Goal: Task Accomplishment & Management: Manage account settings

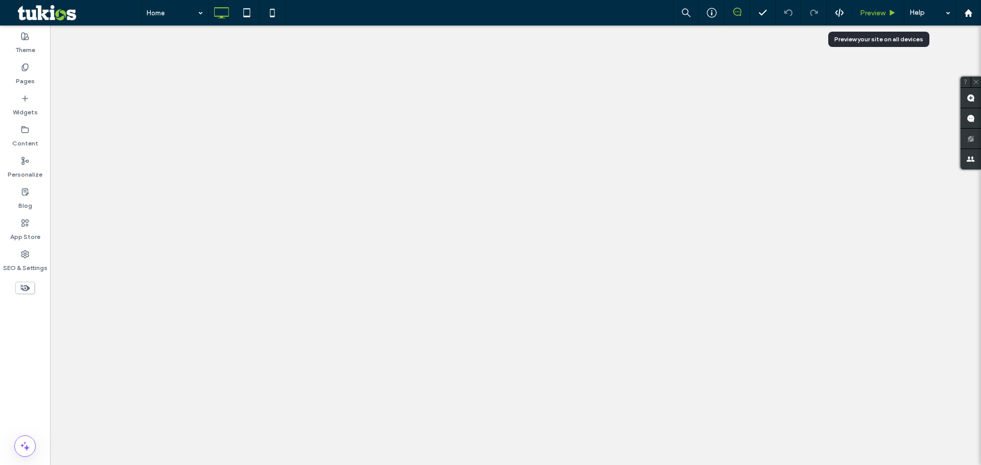
drag, startPoint x: 0, startPoint y: 0, endPoint x: 881, endPoint y: 9, distance: 880.9
click at [881, 9] on span "Preview" at bounding box center [873, 13] width 26 height 9
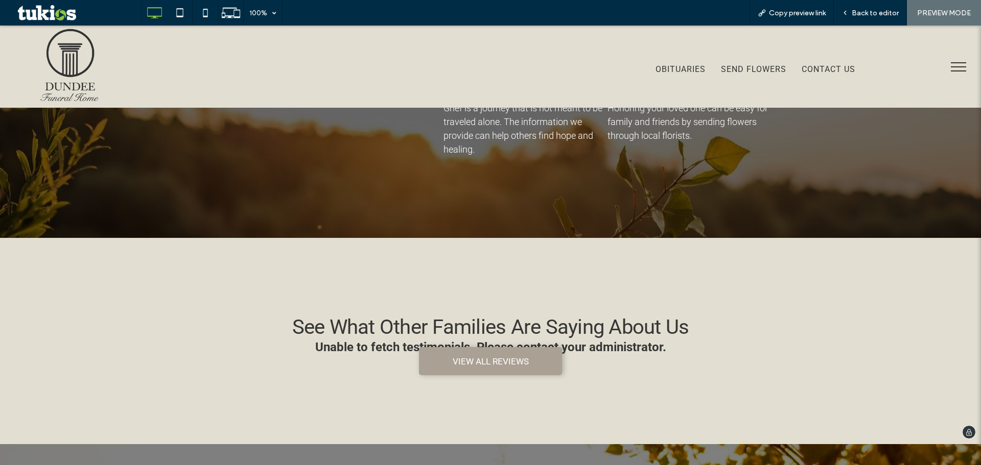
scroll to position [1138, 0]
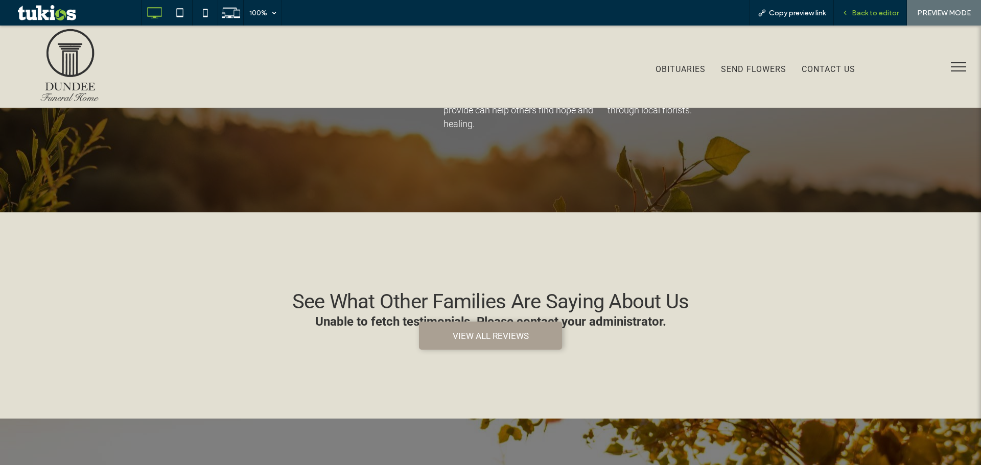
click at [862, 12] on span "Back to editor" at bounding box center [875, 13] width 47 height 9
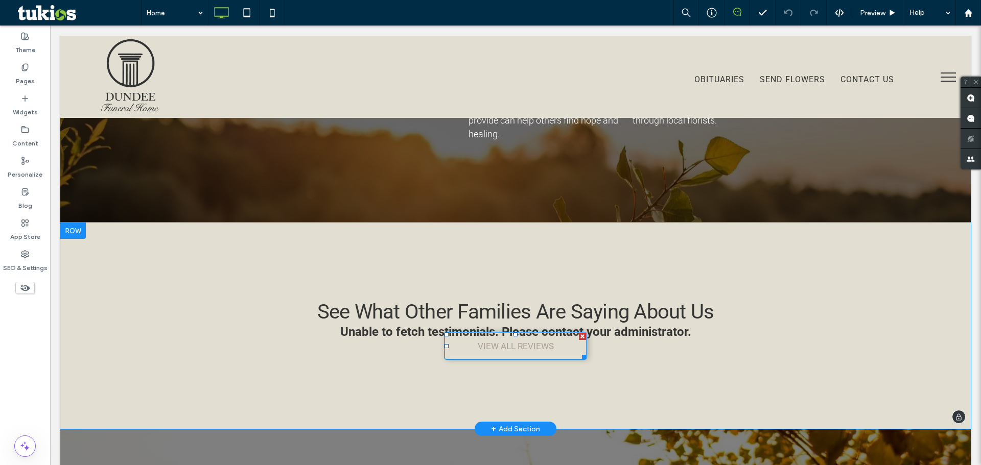
click at [546, 340] on link "VIEW ALL REVIEWS" at bounding box center [515, 346] width 143 height 28
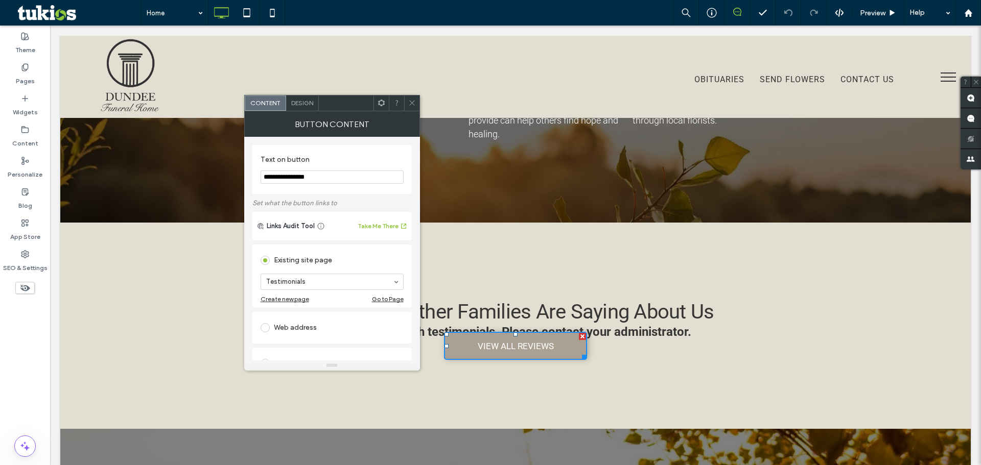
drag, startPoint x: 410, startPoint y: 98, endPoint x: 419, endPoint y: 103, distance: 10.5
click at [410, 98] on span at bounding box center [412, 103] width 8 height 15
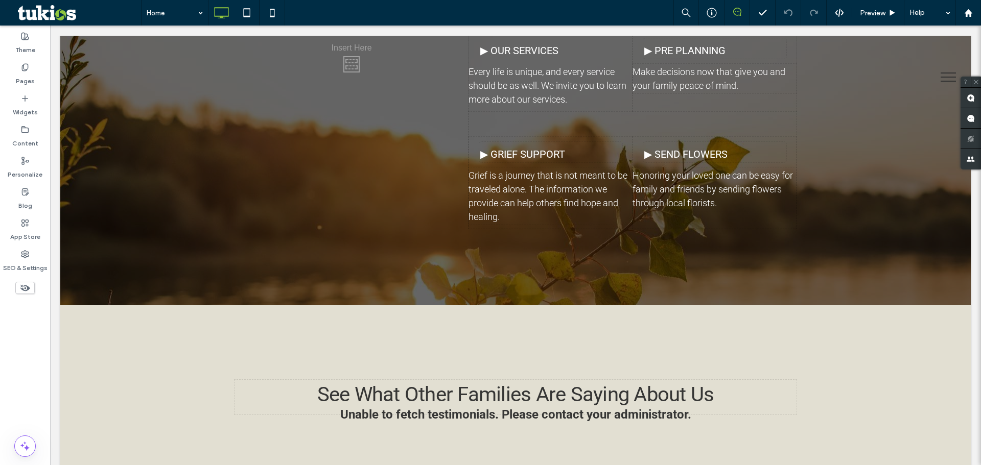
scroll to position [1230, 0]
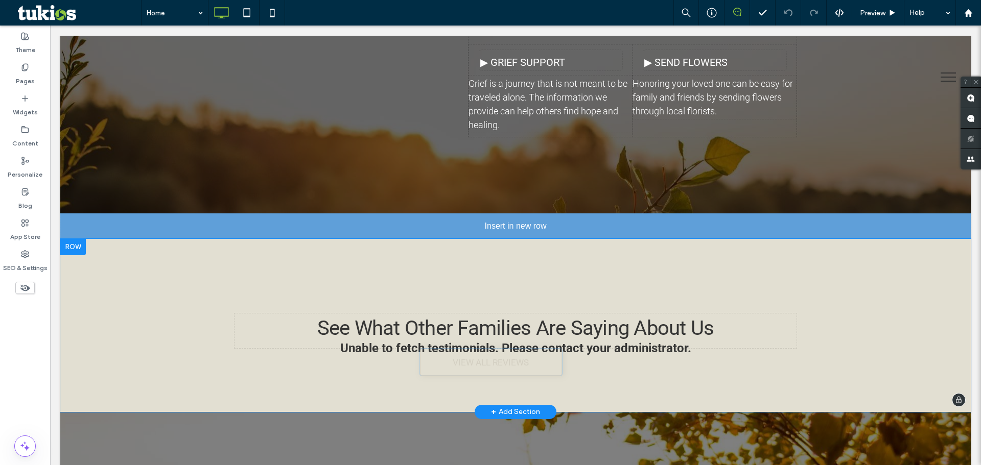
drag, startPoint x: 512, startPoint y: 341, endPoint x: 556, endPoint y: 358, distance: 46.9
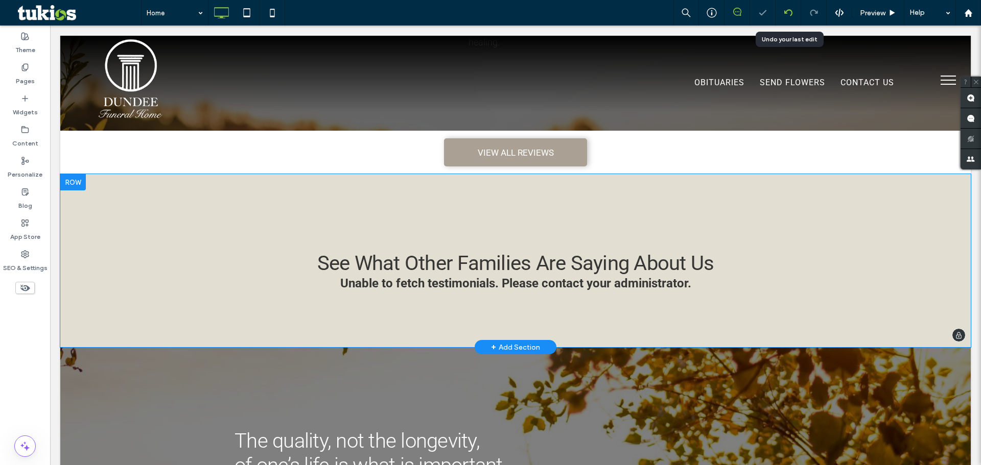
click at [791, 13] on use at bounding box center [788, 12] width 8 height 7
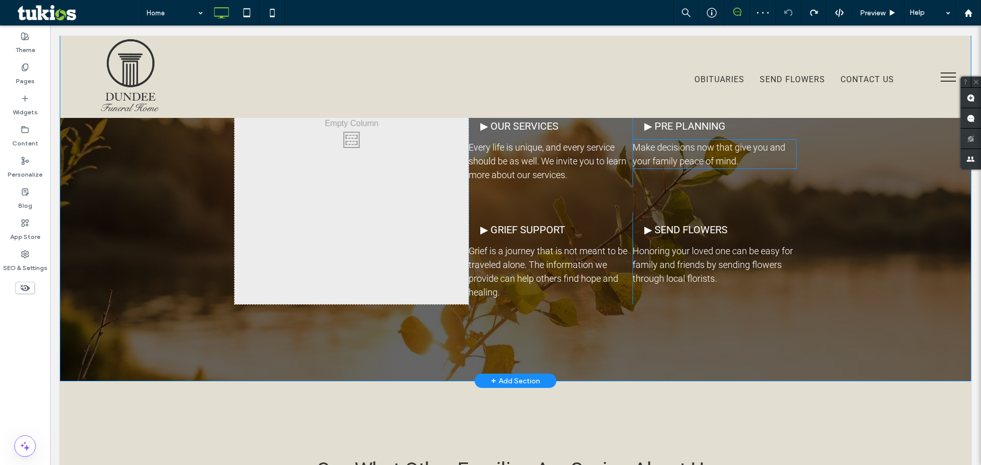
scroll to position [1124, 0]
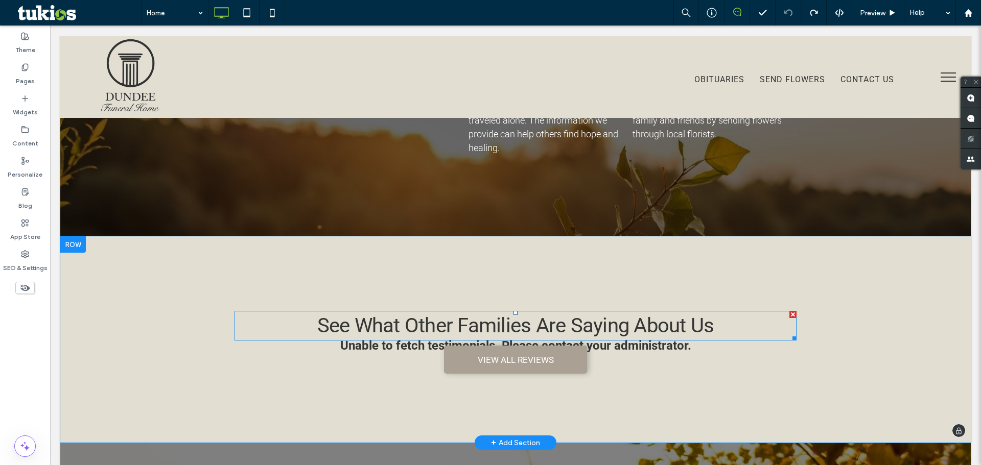
click at [670, 322] on span "See What Other Families Are Saying About Us" at bounding box center [515, 326] width 397 height 24
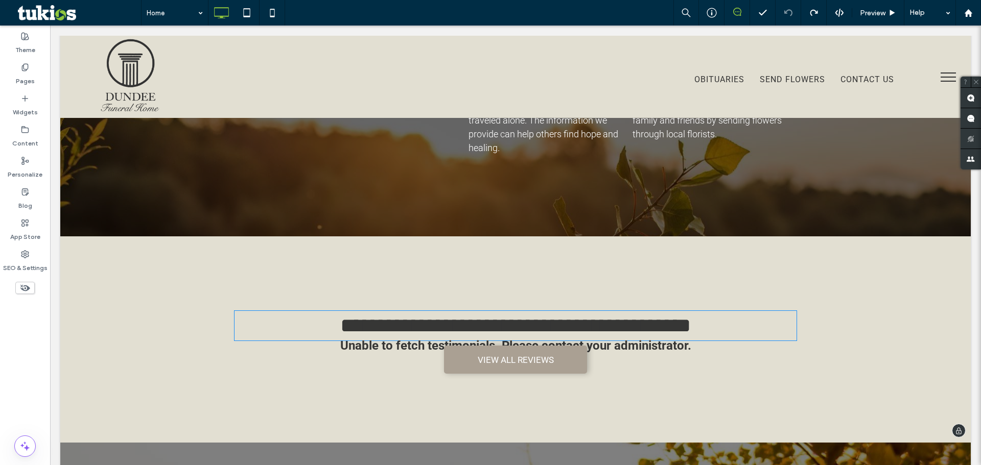
type input "******"
type input "**"
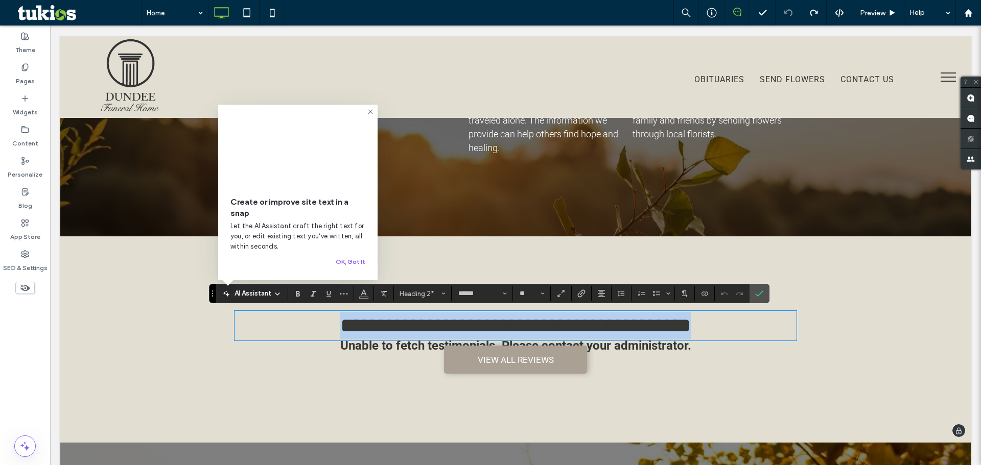
click at [670, 322] on span "**********" at bounding box center [515, 326] width 351 height 20
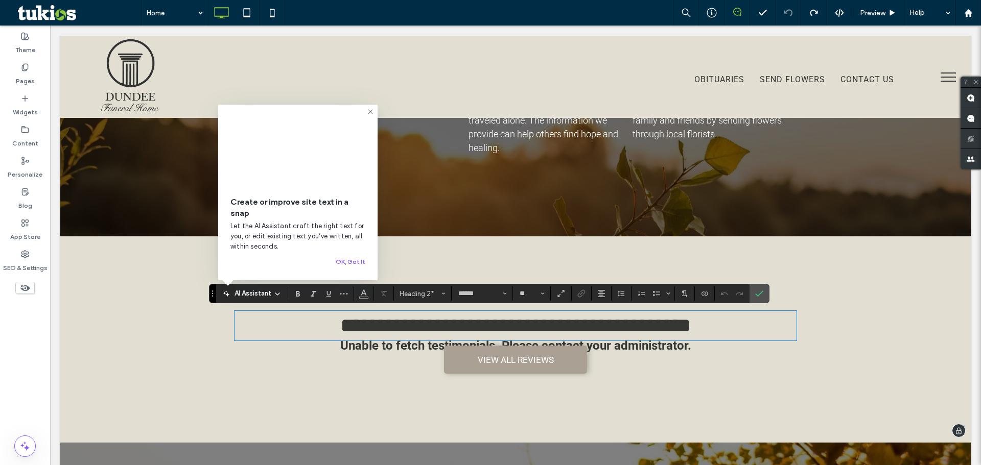
click at [647, 346] on div "Unable to fetch testimonials. Please contact your administrator." at bounding box center [516, 346] width 562 height 0
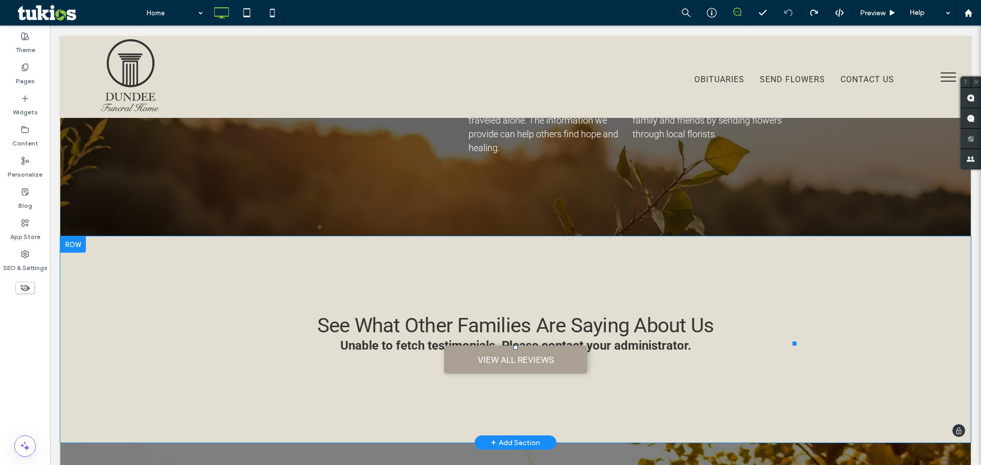
click at [653, 346] on div "Unable to fetch testimonials. Please contact your administrator." at bounding box center [516, 346] width 562 height 0
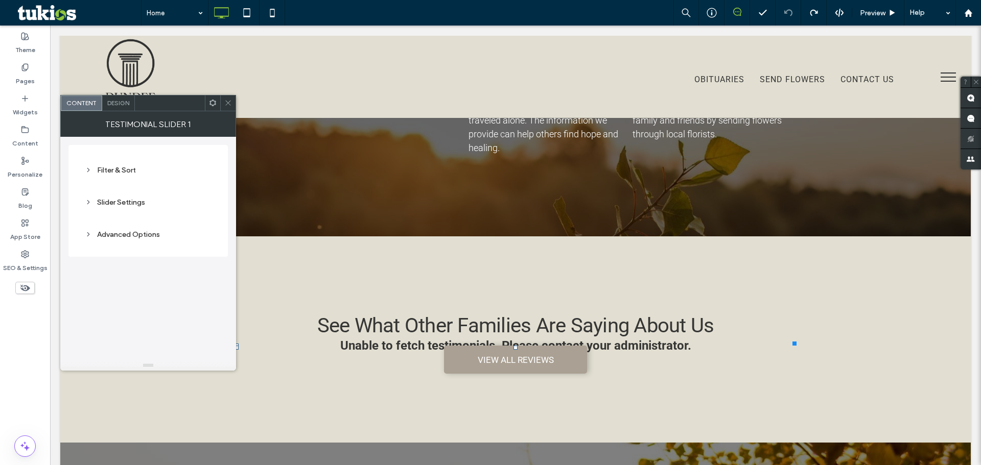
click at [226, 103] on icon at bounding box center [228, 103] width 8 height 8
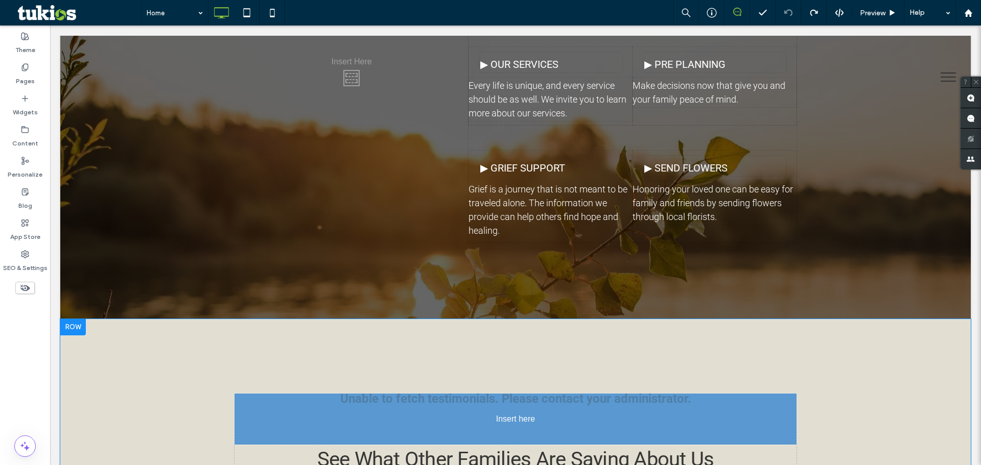
drag, startPoint x: 394, startPoint y: 349, endPoint x: 358, endPoint y: 417, distance: 77.3
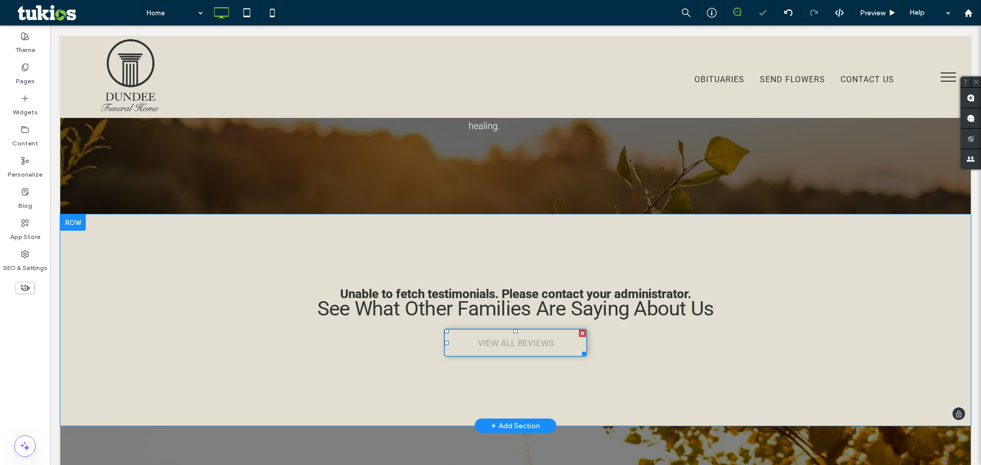
scroll to position [1226, 0]
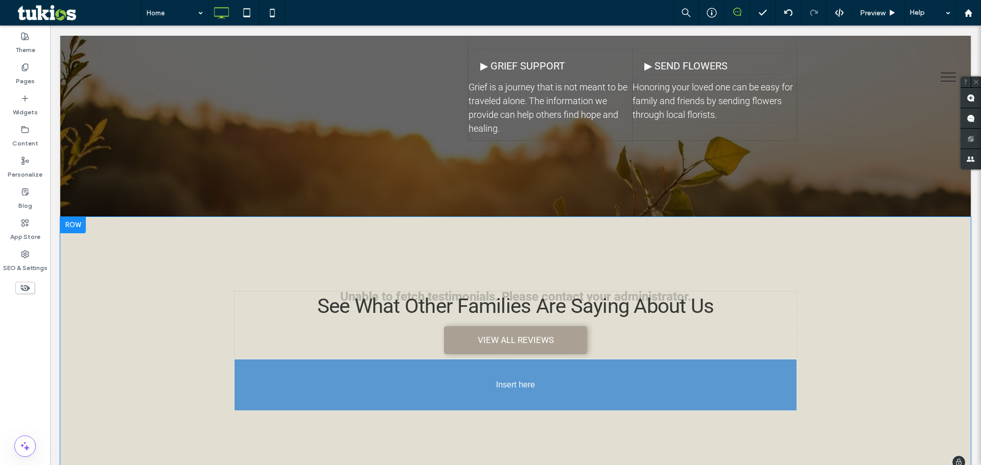
drag, startPoint x: 476, startPoint y: 208, endPoint x: 474, endPoint y: 376, distance: 168.1
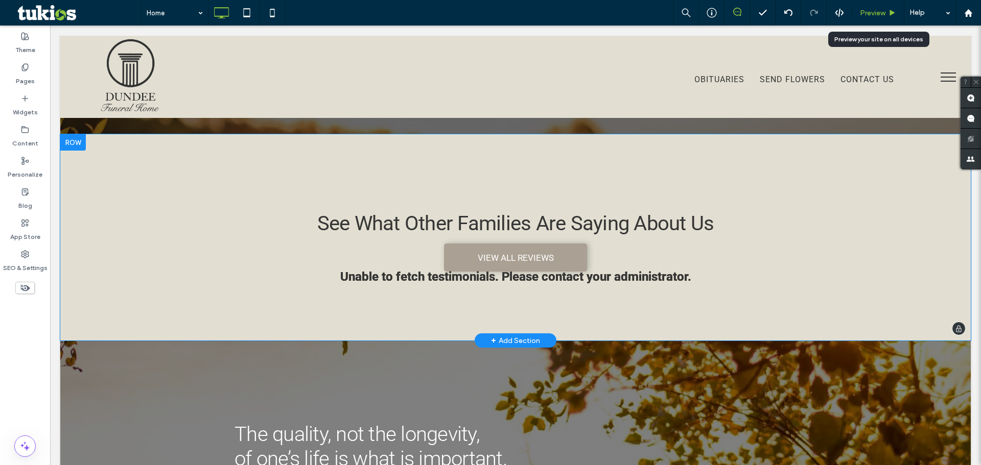
click at [863, 10] on span "Preview" at bounding box center [873, 13] width 26 height 9
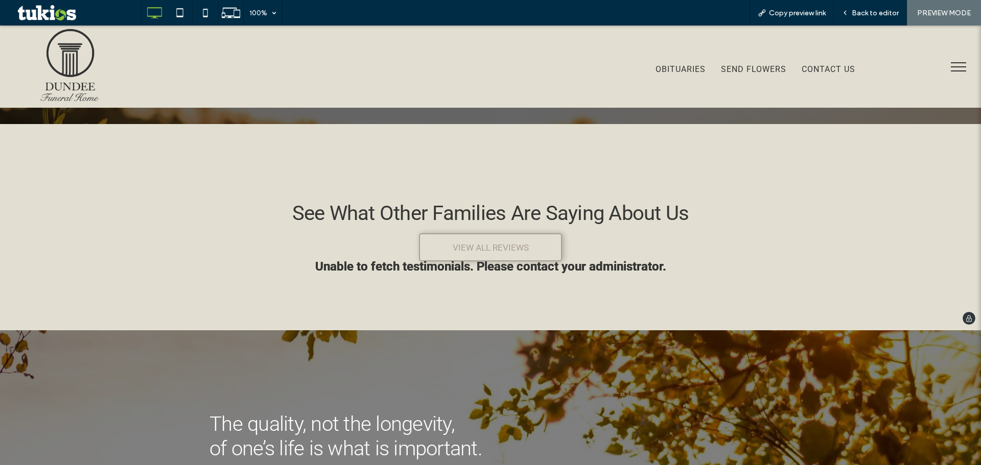
click at [478, 237] on link "VIEW ALL REVIEWS" at bounding box center [490, 247] width 143 height 28
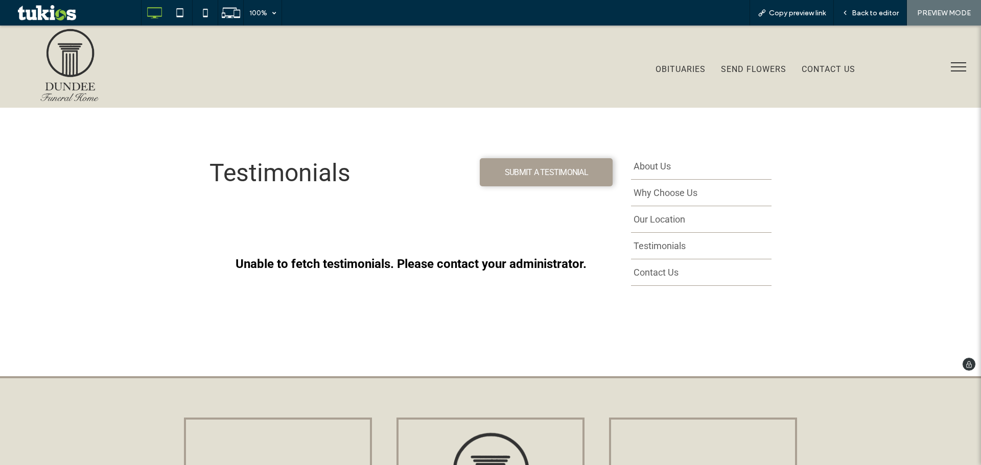
scroll to position [230, 0]
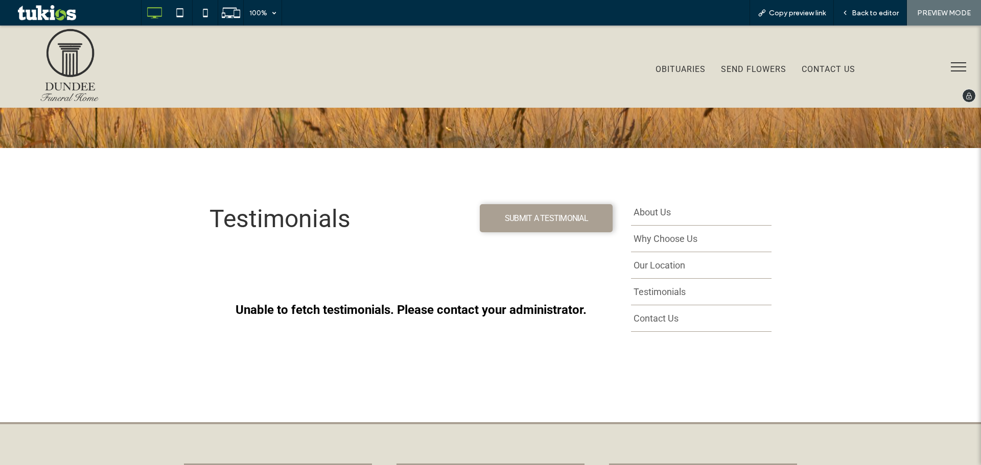
click at [40, 55] on img at bounding box center [70, 65] width 68 height 76
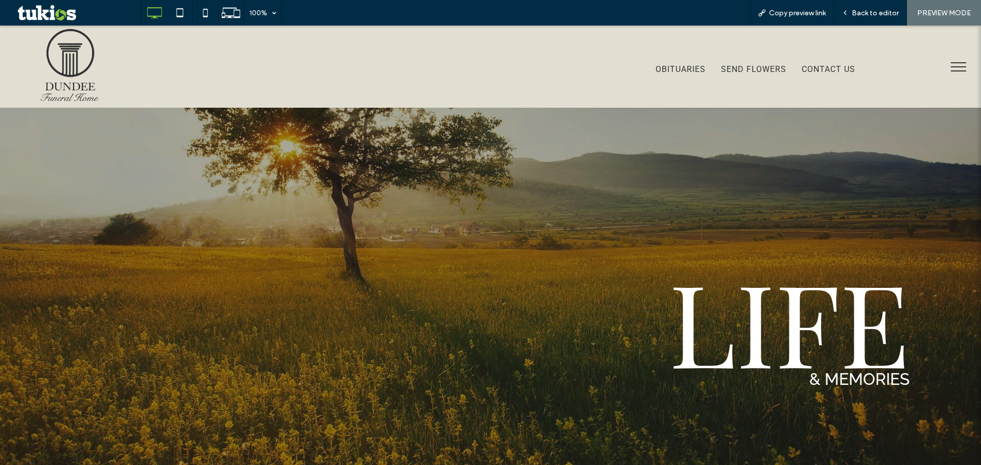
scroll to position [409, 0]
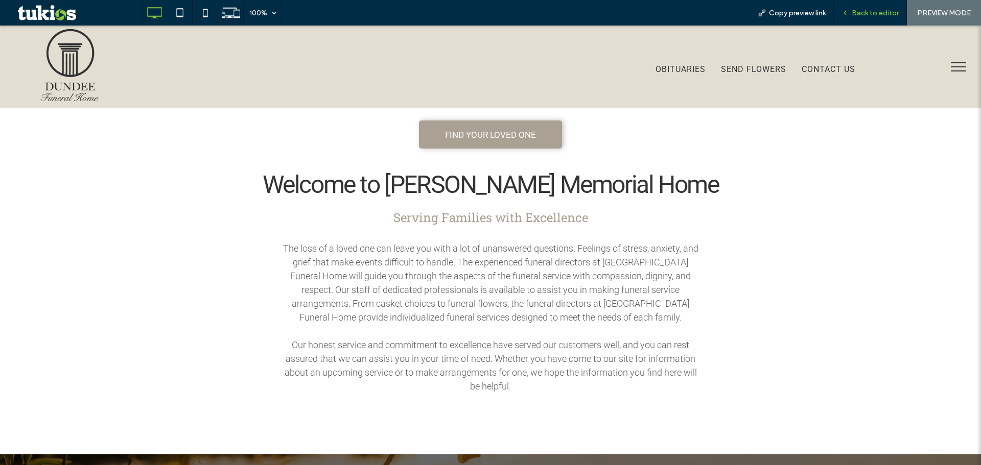
click at [880, 11] on span "Back to editor" at bounding box center [875, 13] width 47 height 9
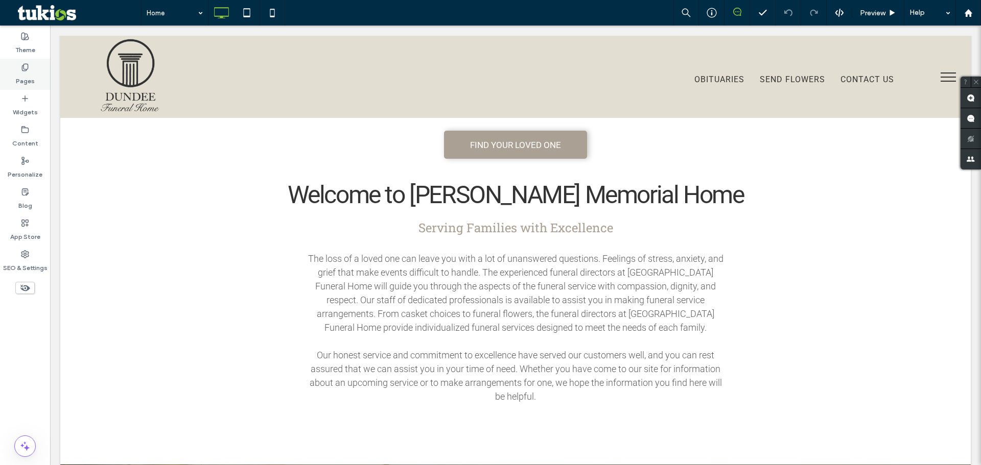
click at [26, 79] on label "Pages" at bounding box center [25, 79] width 19 height 14
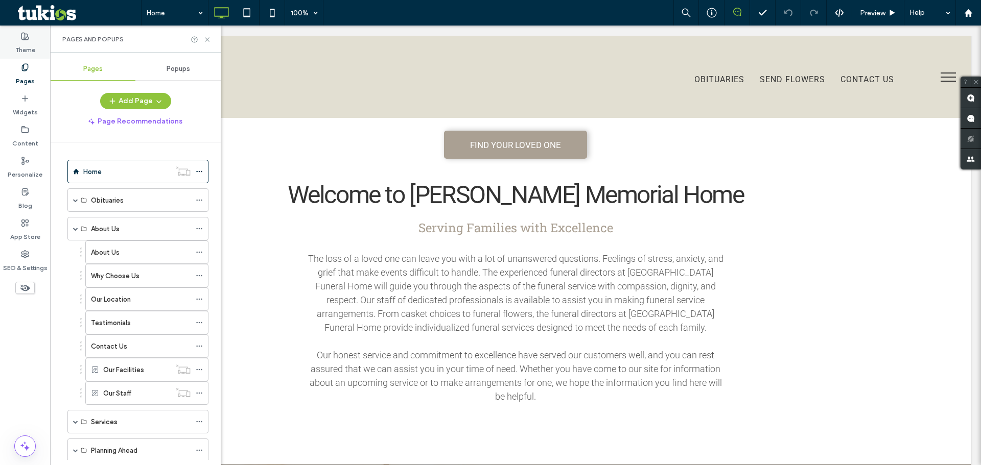
click at [36, 43] on div "Theme" at bounding box center [25, 43] width 50 height 31
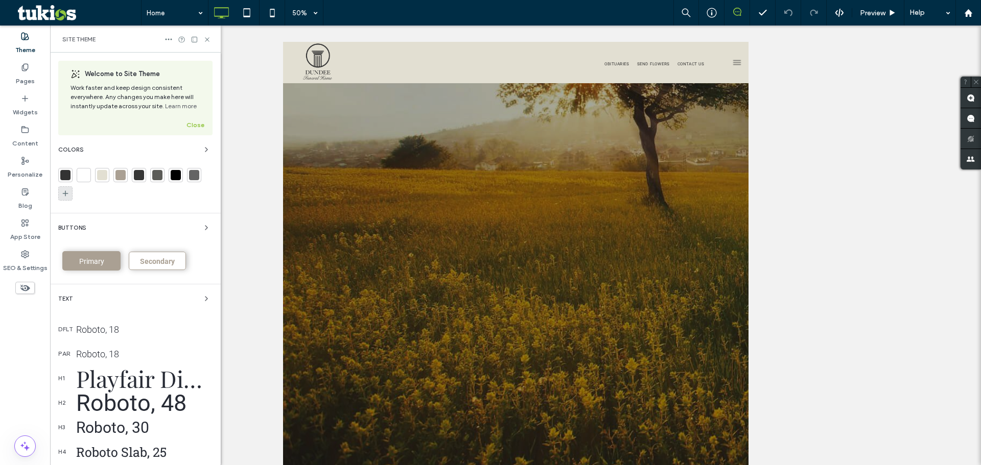
click at [67, 197] on icon at bounding box center [65, 194] width 8 height 8
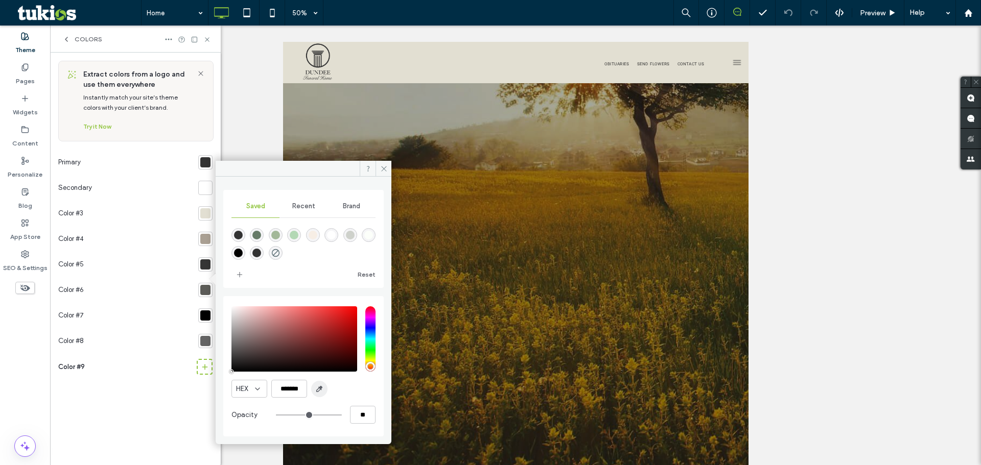
click at [321, 389] on use "button" at bounding box center [320, 390] width 6 height 6
type input "*******"
type input "***"
type input "****"
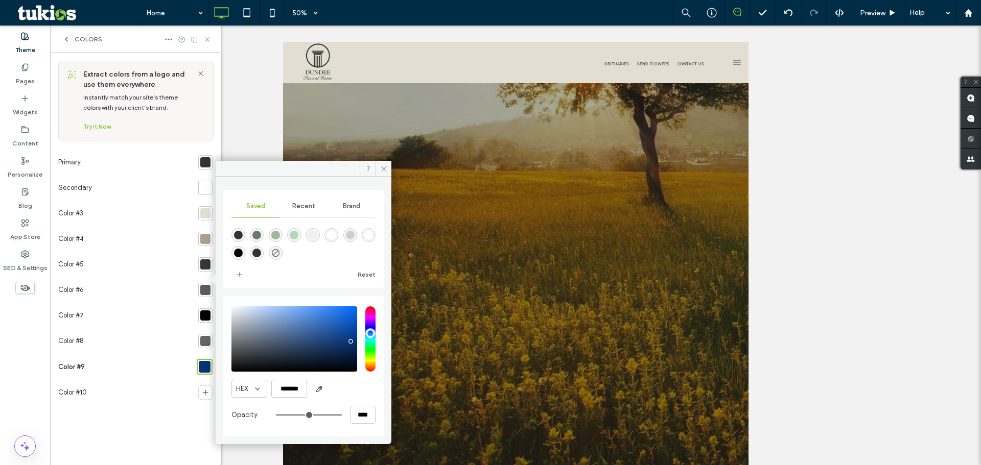
drag, startPoint x: 287, startPoint y: 161, endPoint x: 265, endPoint y: 174, distance: 25.0
click at [267, 178] on div "Saved Recent Brand Reset HEX ******* Opacity ****" at bounding box center [304, 303] width 176 height 284
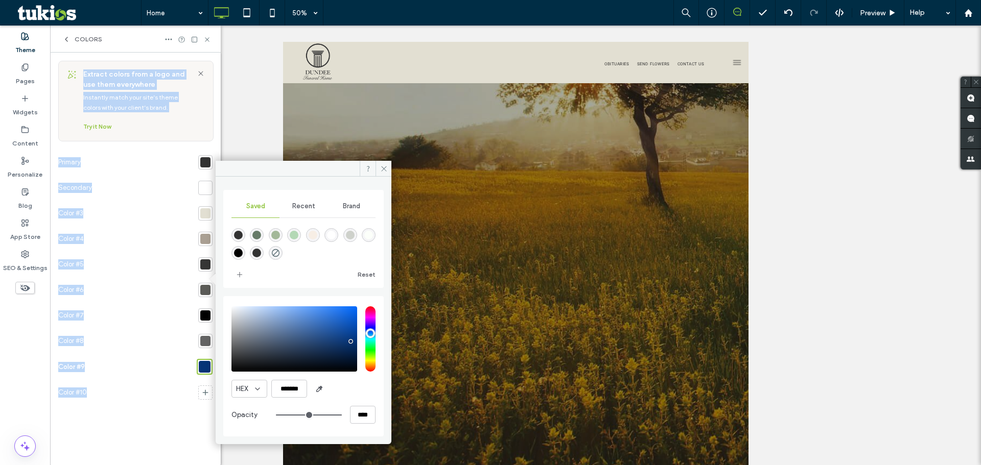
drag, startPoint x: 264, startPoint y: 172, endPoint x: 274, endPoint y: 224, distance: 52.5
click at [257, 139] on div "Theme Pages Widgets Content Personalize Blog App Store SEO & Settings Colors Sa…" at bounding box center [490, 246] width 981 height 440
click at [316, 262] on div "Reset" at bounding box center [303, 253] width 144 height 60
click at [312, 263] on div "Reset" at bounding box center [303, 253] width 144 height 60
click at [120, 418] on div "Extract colors from a logo and use them everywhere Instantly match your site’s …" at bounding box center [135, 259] width 154 height 396
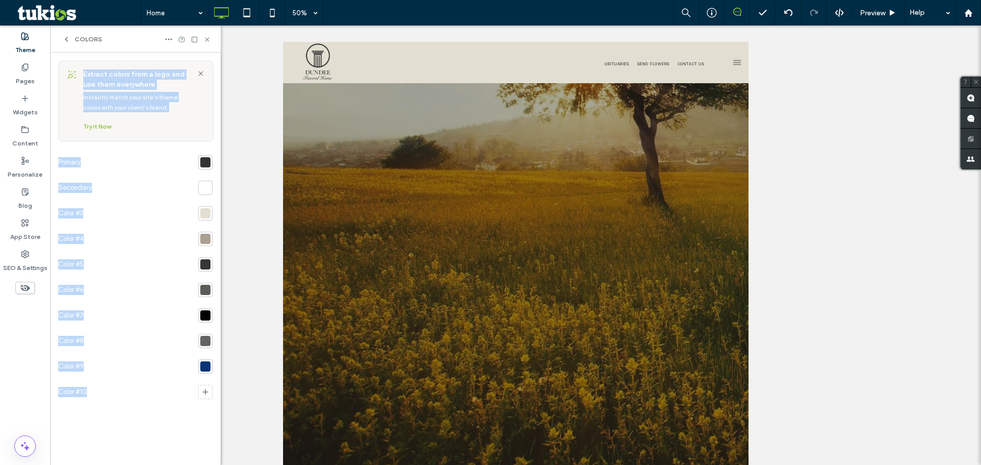
click at [158, 420] on div "Extract colors from a logo and use them everywhere Instantly match your site’s …" at bounding box center [135, 259] width 154 height 396
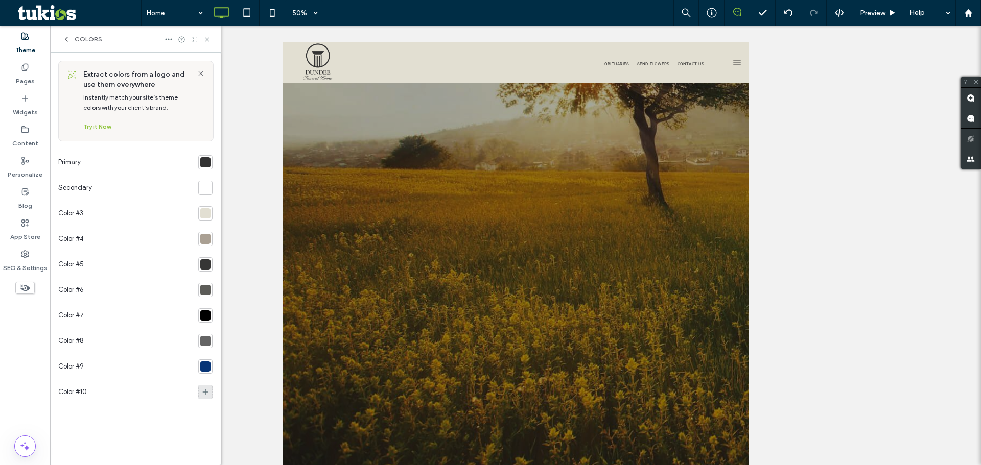
click at [209, 390] on icon at bounding box center [205, 392] width 8 height 8
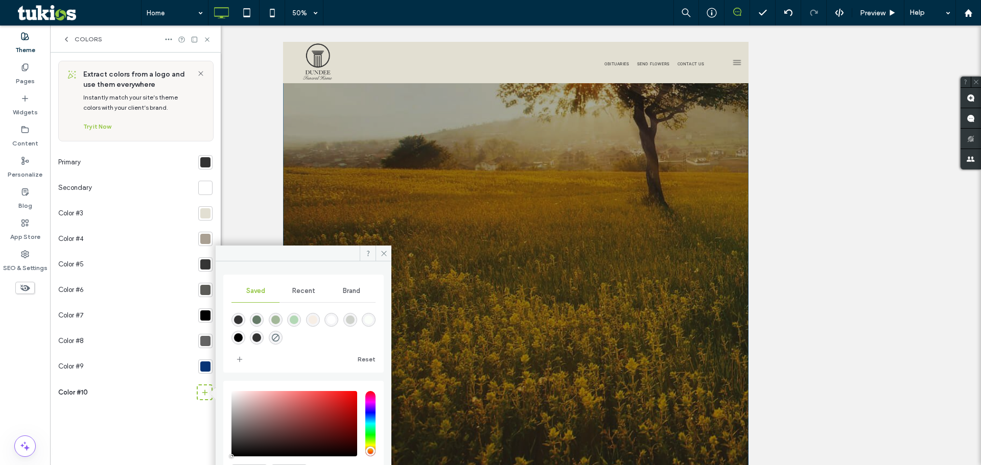
drag, startPoint x: 613, startPoint y: 293, endPoint x: 371, endPoint y: 292, distance: 241.7
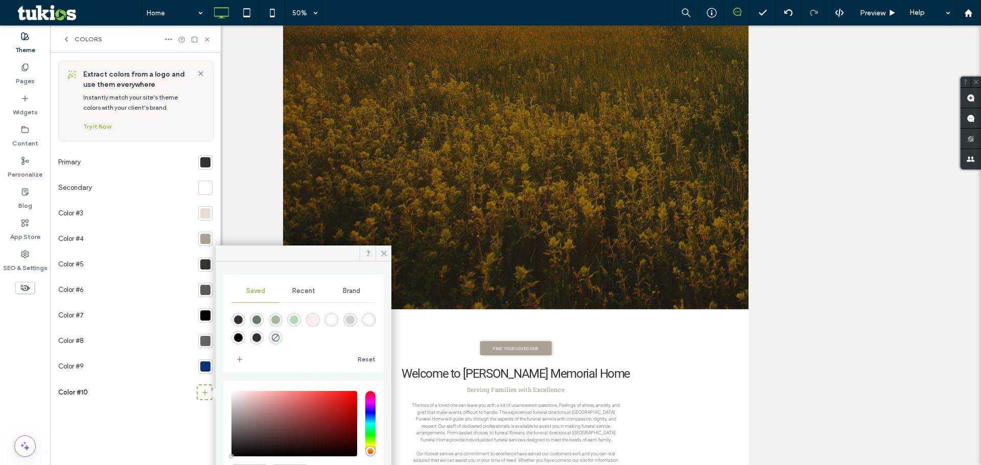
scroll to position [204, 0]
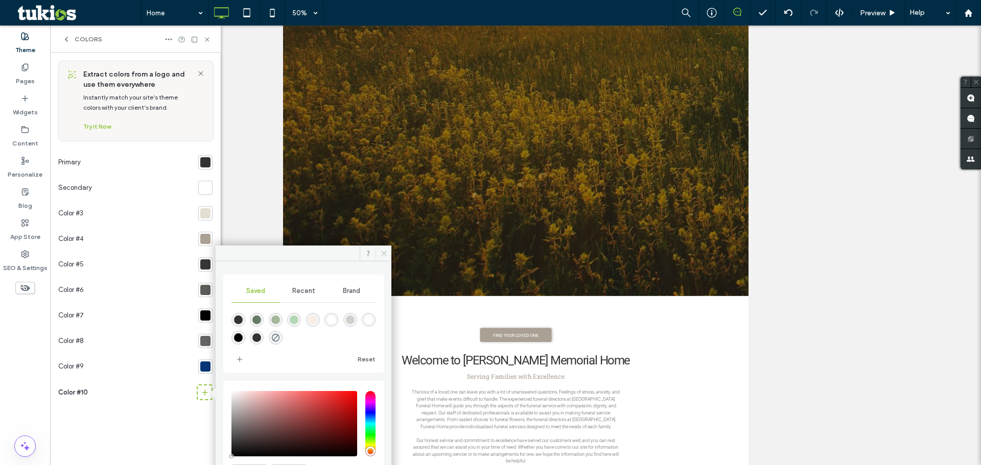
drag, startPoint x: 212, startPoint y: 831, endPoint x: 386, endPoint y: 253, distance: 603.6
click at [386, 253] on icon at bounding box center [384, 254] width 8 height 8
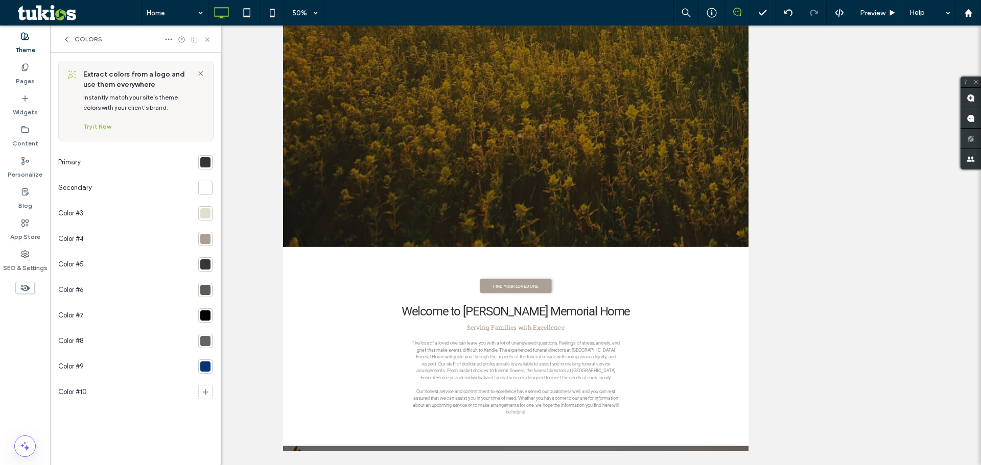
scroll to position [256, 0]
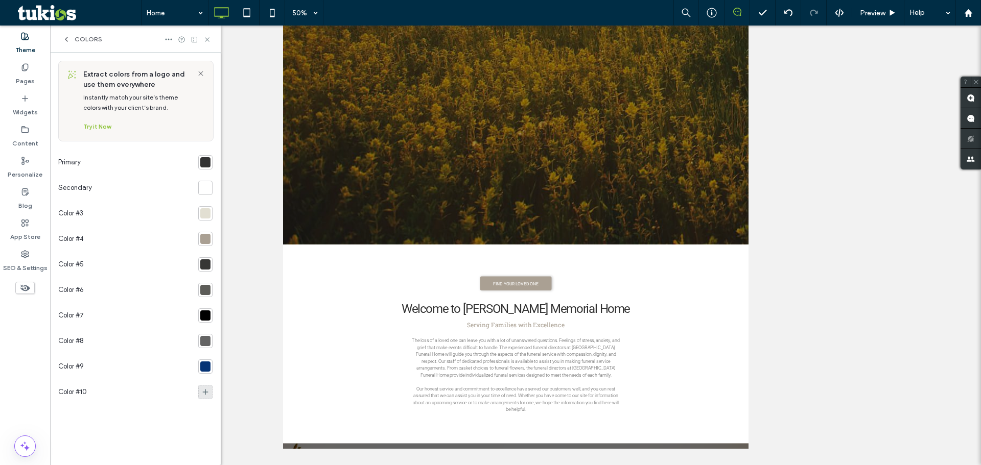
click at [204, 389] on icon at bounding box center [205, 392] width 8 height 8
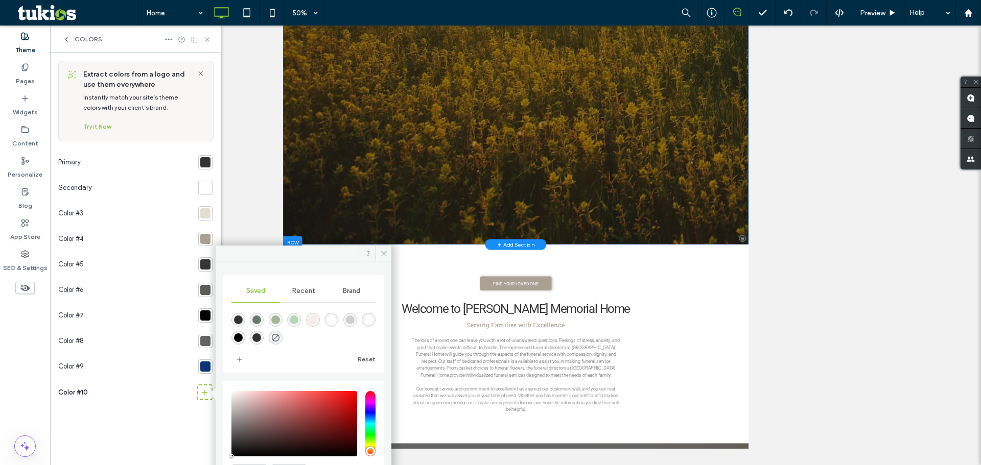
drag, startPoint x: 582, startPoint y: 39, endPoint x: 335, endPoint y: 646, distance: 656.1
click at [291, 254] on div at bounding box center [304, 254] width 176 height 16
click at [286, 253] on div at bounding box center [304, 254] width 176 height 16
click at [387, 256] on icon at bounding box center [384, 254] width 8 height 8
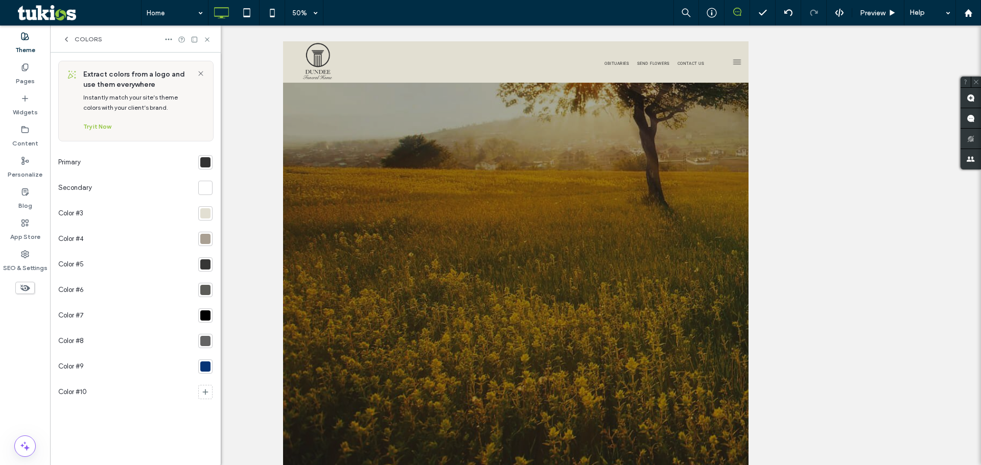
scroll to position [0, 0]
click at [204, 73] on icon at bounding box center [201, 73] width 8 height 8
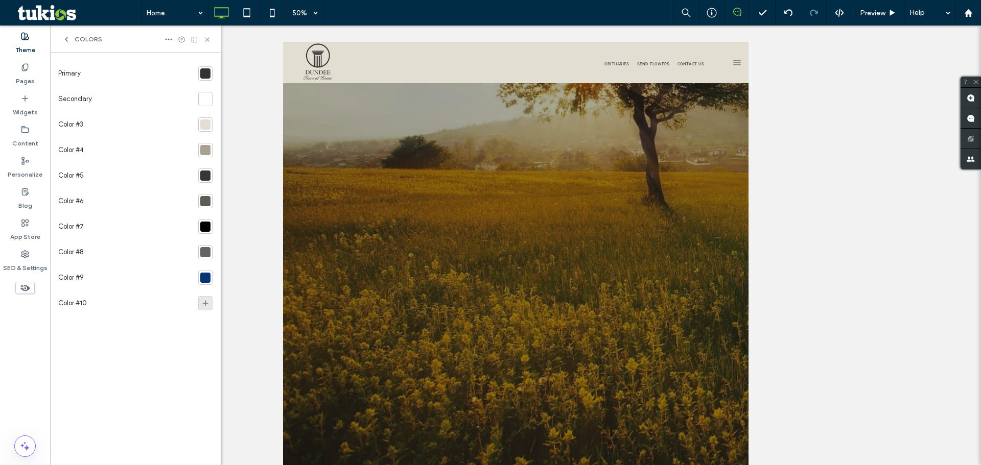
drag, startPoint x: 202, startPoint y: 310, endPoint x: 206, endPoint y: 303, distance: 7.1
click at [202, 310] on div at bounding box center [205, 303] width 14 height 14
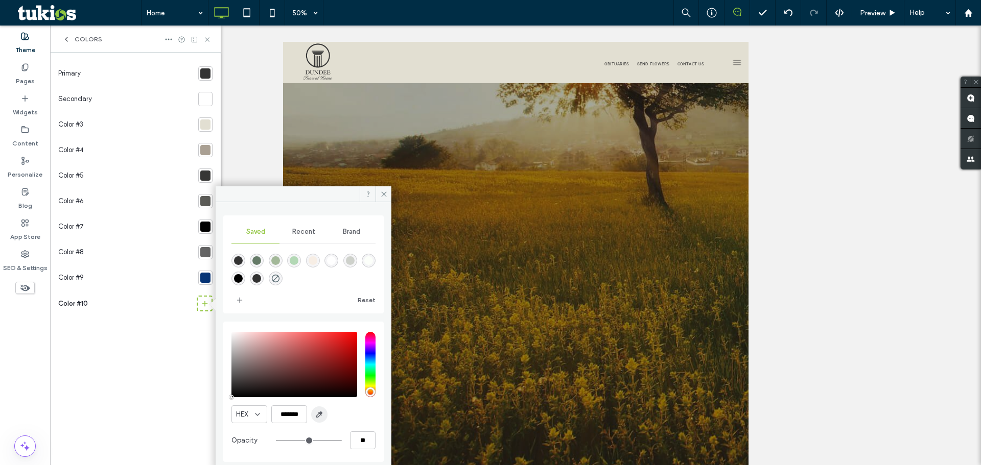
click at [321, 417] on icon "button" at bounding box center [319, 415] width 8 height 8
type input "*******"
type input "***"
type input "****"
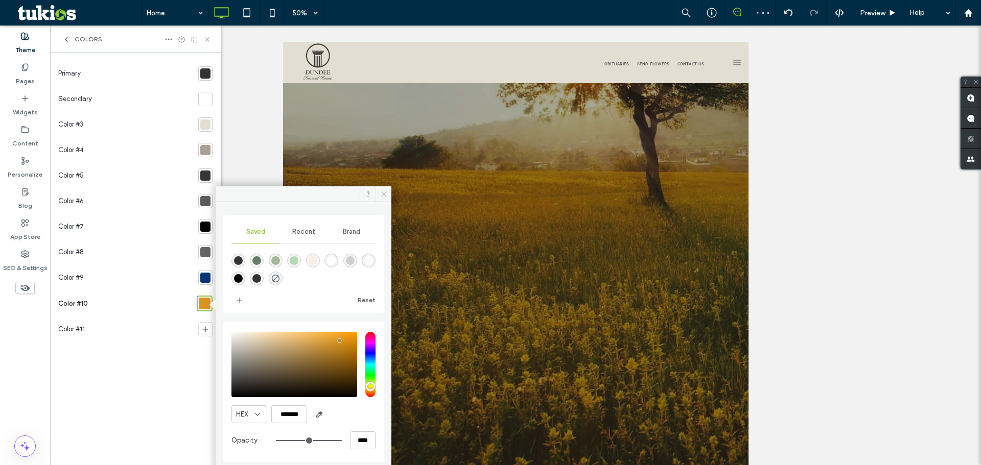
click at [384, 195] on icon at bounding box center [384, 195] width 8 height 8
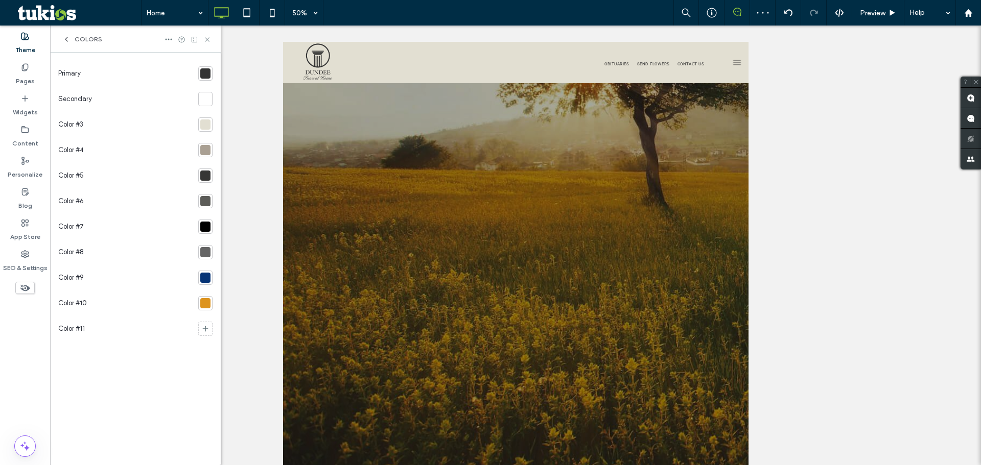
click at [158, 384] on div "Primary Secondary Color #3 Color #4 Color #5 Color #6 Color #7 Color #8 Color #…" at bounding box center [135, 259] width 154 height 396
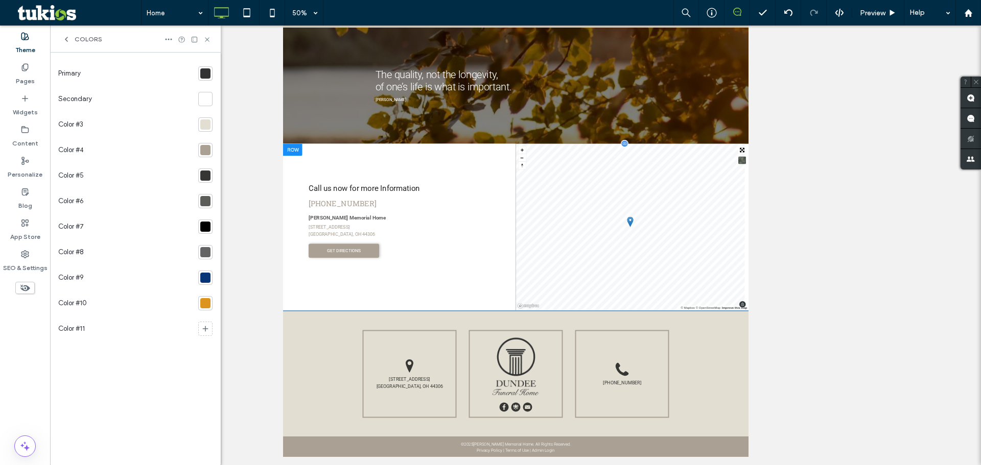
scroll to position [256, 0]
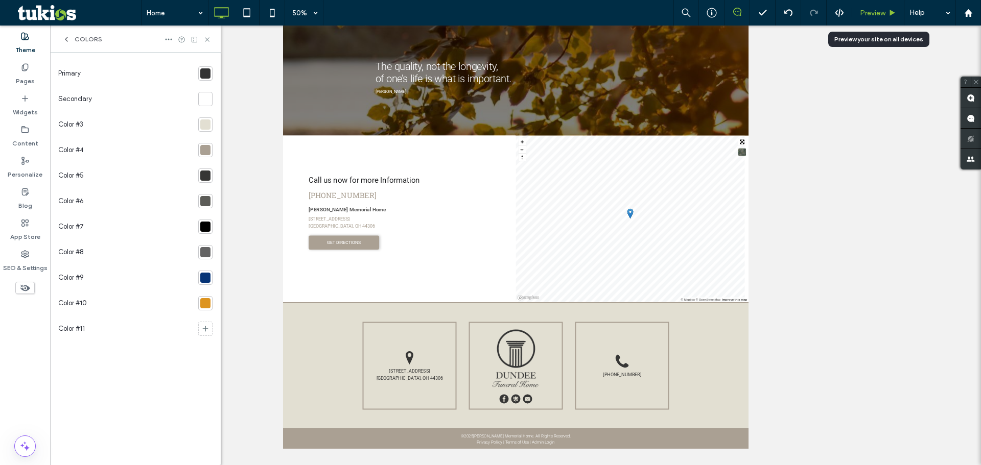
click at [876, 13] on span "Preview" at bounding box center [873, 13] width 26 height 9
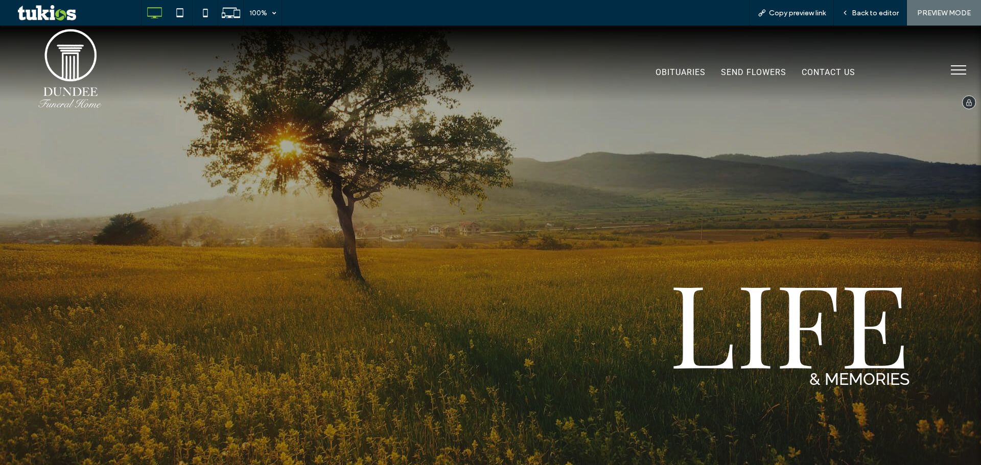
click at [61, 58] on img at bounding box center [70, 68] width 68 height 82
click at [946, 72] on button "menu" at bounding box center [958, 70] width 27 height 27
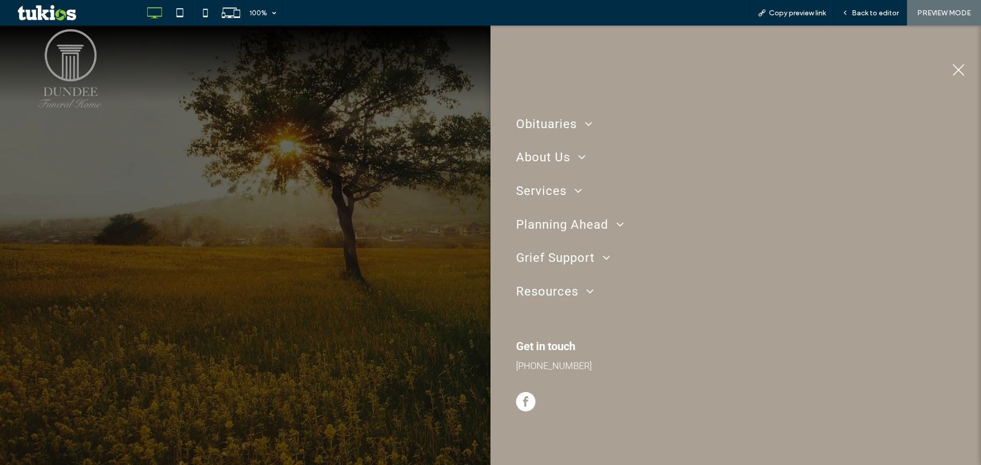
click at [955, 65] on span "menu" at bounding box center [959, 70] width 12 height 12
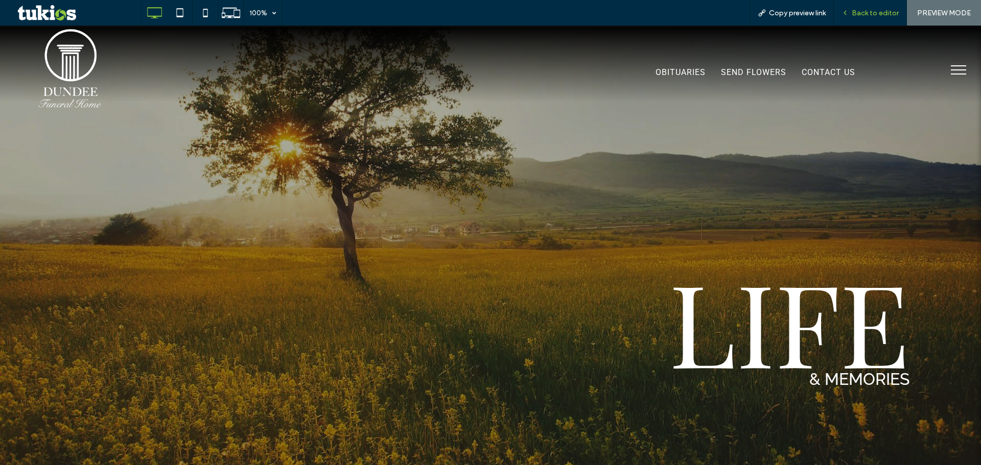
click at [862, 14] on span "Back to editor" at bounding box center [875, 13] width 47 height 9
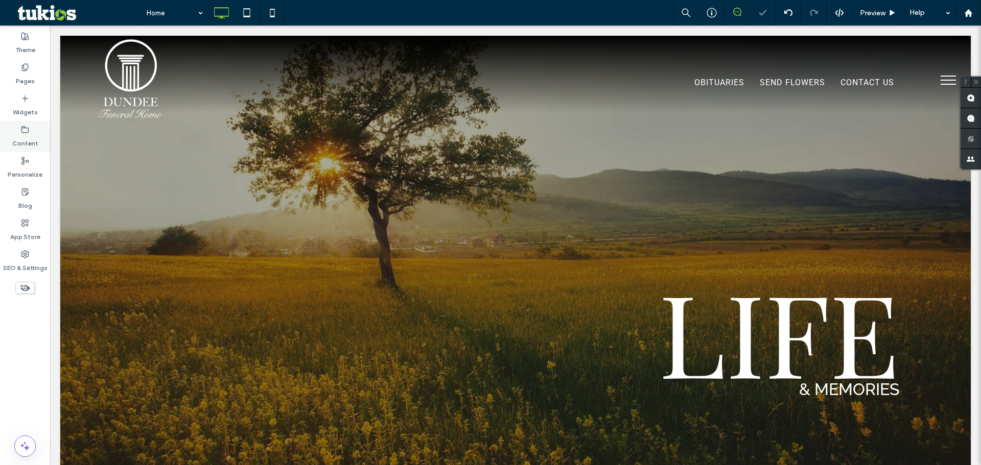
click at [19, 131] on div "Content" at bounding box center [25, 136] width 50 height 31
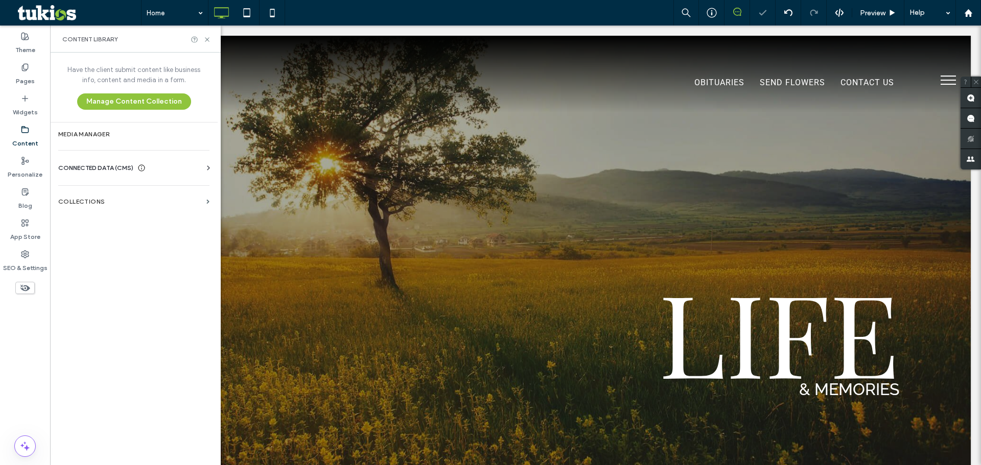
click at [114, 172] on span "CONNECTED DATA (CMS)" at bounding box center [95, 168] width 75 height 10
click at [122, 195] on label "Business Info" at bounding box center [135, 193] width 139 height 7
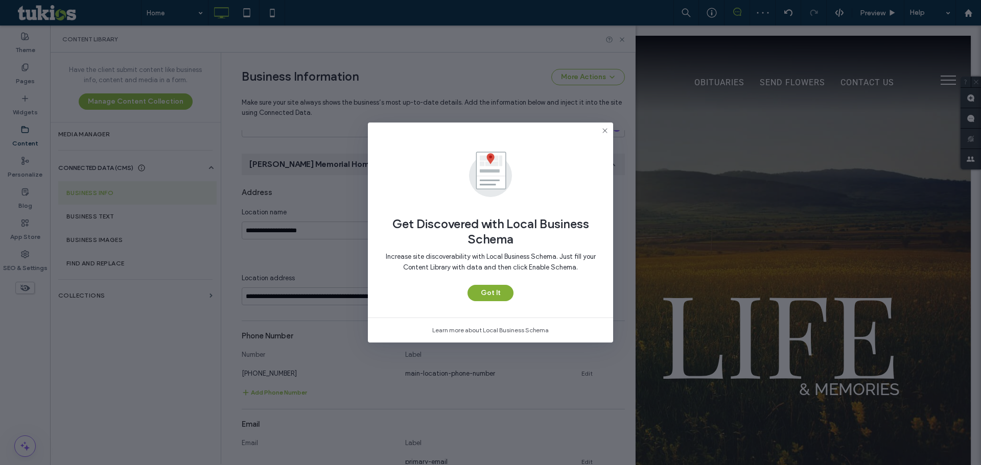
click at [499, 297] on button "Got It" at bounding box center [491, 293] width 46 height 16
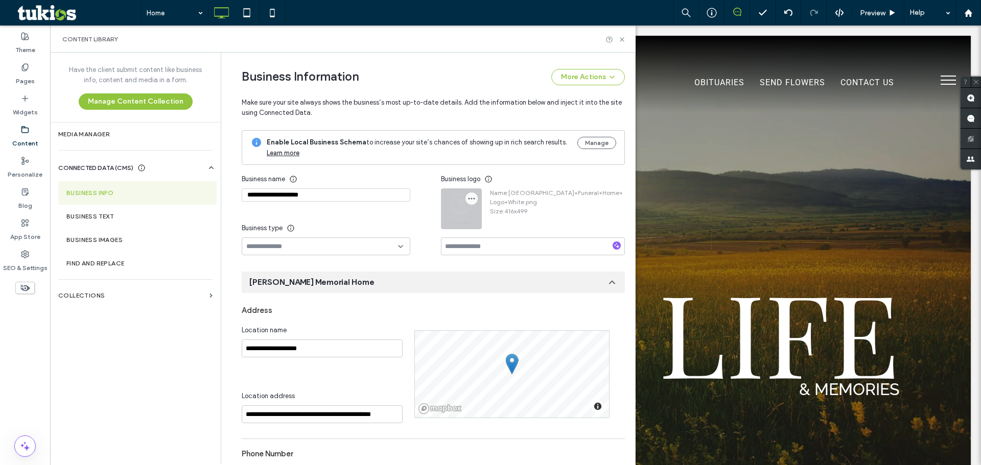
click at [470, 200] on icon "button" at bounding box center [472, 199] width 8 height 8
click at [490, 221] on span "Replace Image" at bounding box center [503, 223] width 45 height 10
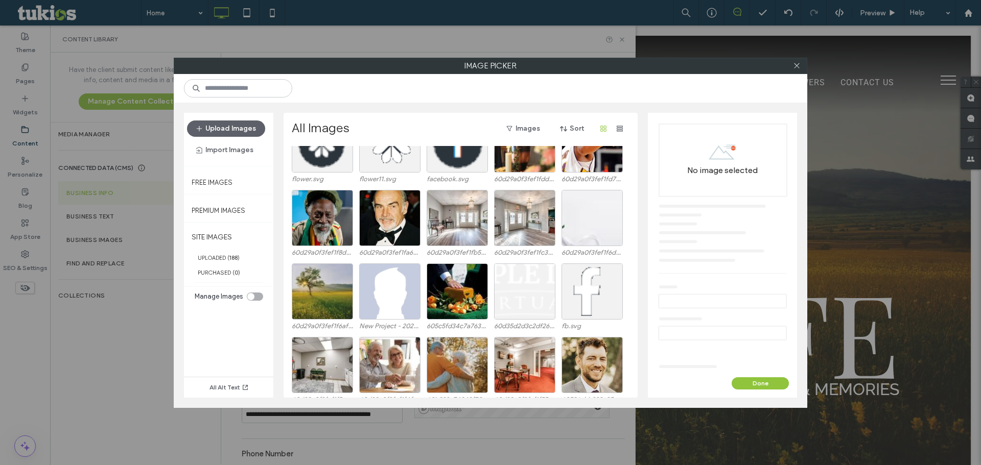
scroll to position [910, 0]
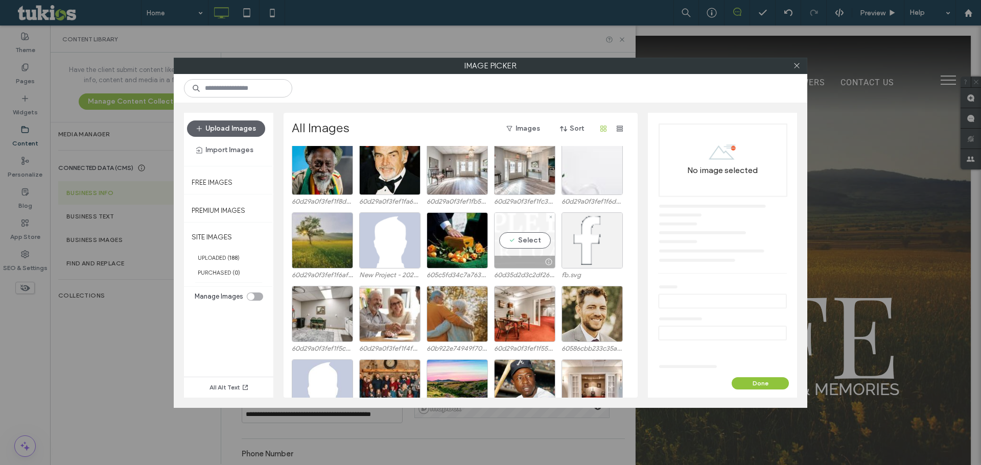
click at [528, 239] on div "Select" at bounding box center [524, 241] width 61 height 56
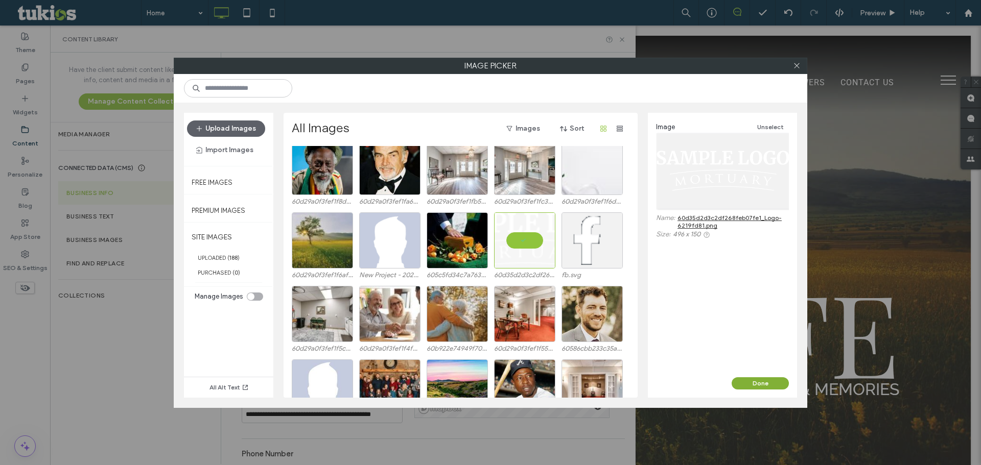
click at [758, 383] on button "Done" at bounding box center [760, 384] width 57 height 12
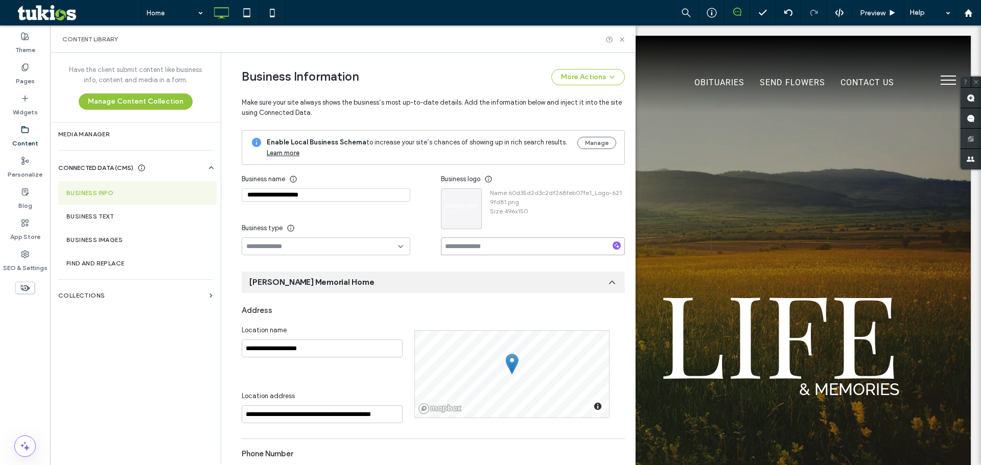
drag, startPoint x: 481, startPoint y: 245, endPoint x: 494, endPoint y: 244, distance: 13.3
click at [481, 245] on input at bounding box center [533, 247] width 184 height 18
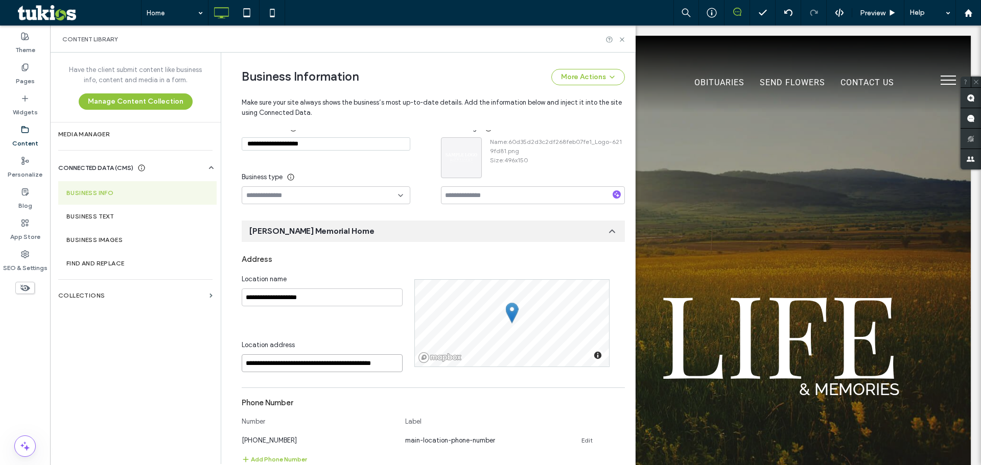
scroll to position [0, 2]
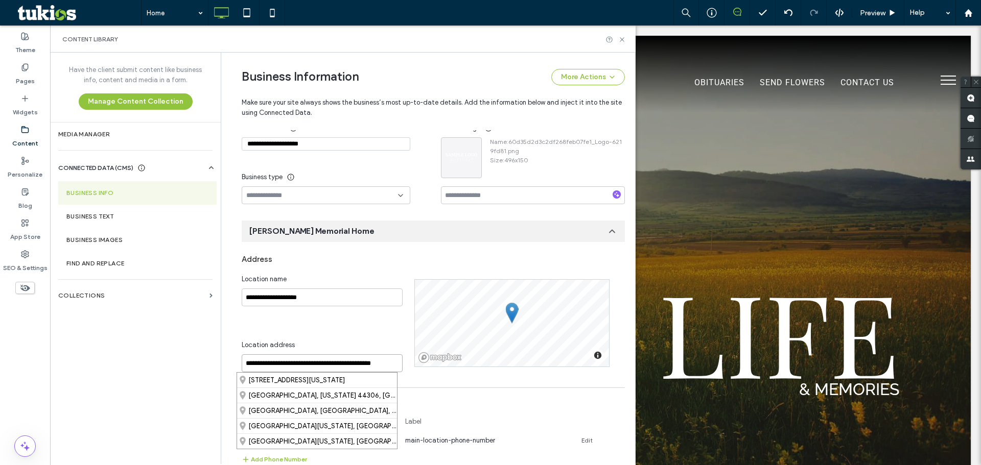
drag, startPoint x: 381, startPoint y: 363, endPoint x: 348, endPoint y: 365, distance: 32.3
click at [404, 369] on div "**********" at bounding box center [328, 323] width 173 height 98
click at [341, 363] on input "**********" at bounding box center [322, 364] width 161 height 18
click at [341, 375] on div "[STREET_ADDRESS][US_STATE]" at bounding box center [317, 380] width 160 height 15
type input "**********"
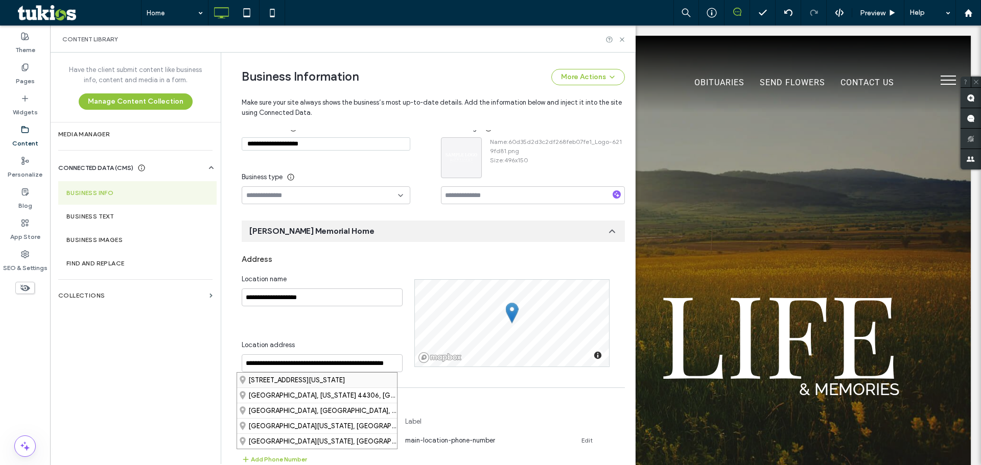
scroll to position [0, 0]
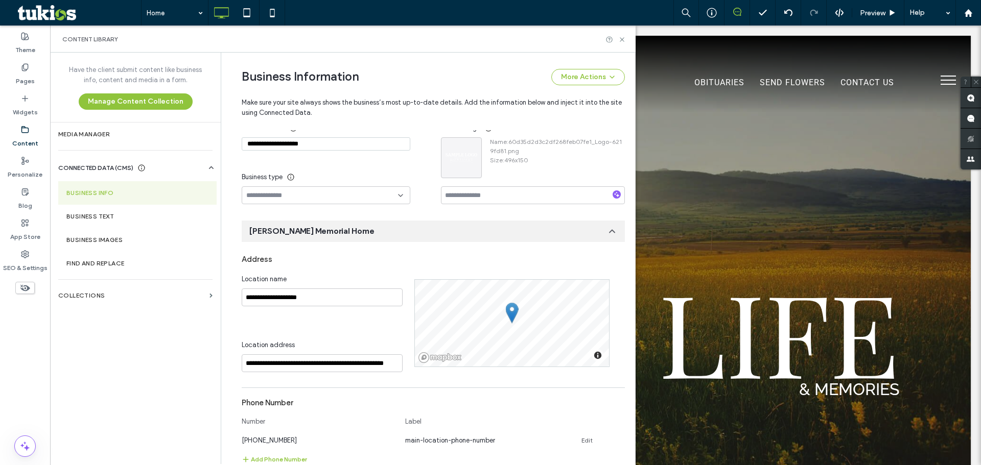
click at [340, 323] on div "**********" at bounding box center [328, 323] width 173 height 98
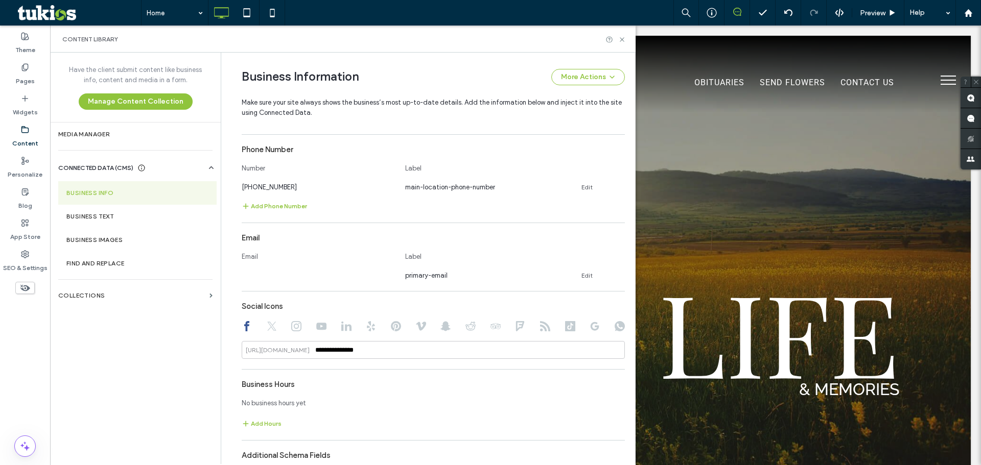
scroll to position [307, 0]
drag, startPoint x: 401, startPoint y: 353, endPoint x: 292, endPoint y: 367, distance: 109.8
click at [295, 367] on div "**********" at bounding box center [433, 255] width 383 height 522
click at [306, 295] on div "Social Icons" at bounding box center [433, 304] width 383 height 19
click at [288, 348] on div "[URL][DOMAIN_NAME]" at bounding box center [278, 348] width 64 height 9
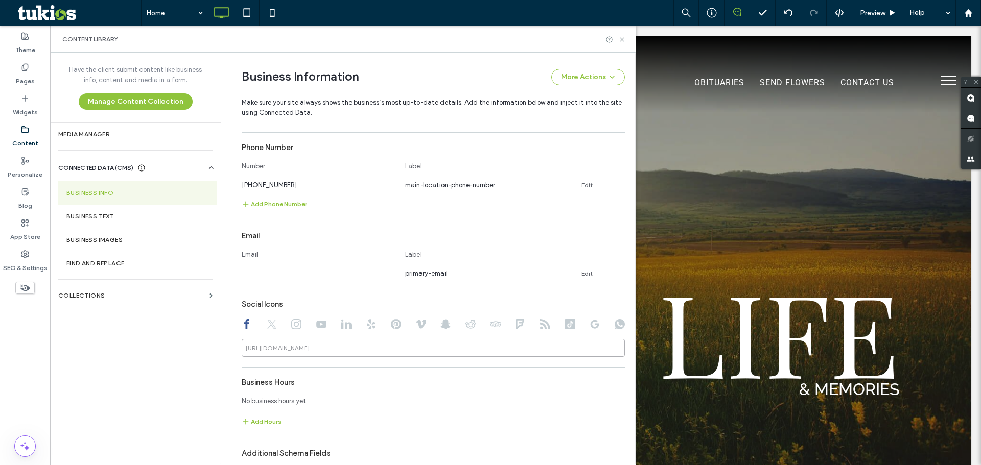
click at [365, 356] on input at bounding box center [433, 348] width 383 height 18
paste input "**********"
type input "**********"
click at [360, 370] on div "**********" at bounding box center [433, 255] width 383 height 522
click at [163, 343] on div "Have the client submit content like business info, content and media in a form.…" at bounding box center [135, 258] width 171 height 411
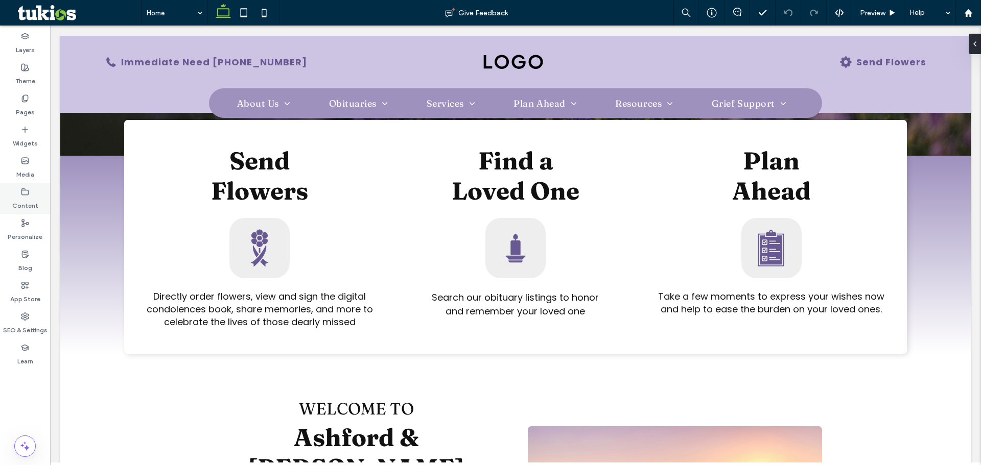
click at [28, 211] on div "Content" at bounding box center [25, 198] width 50 height 31
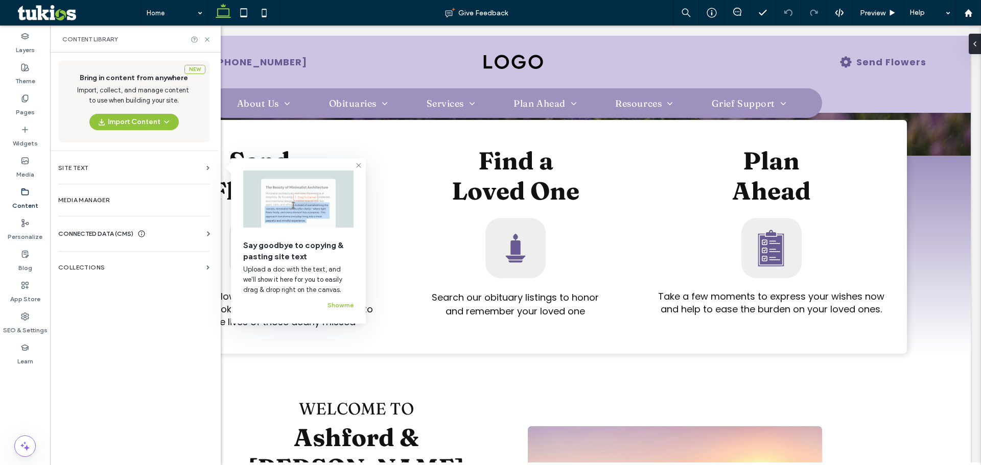
click at [120, 237] on span "CONNECTED DATA (CMS)" at bounding box center [95, 234] width 75 height 10
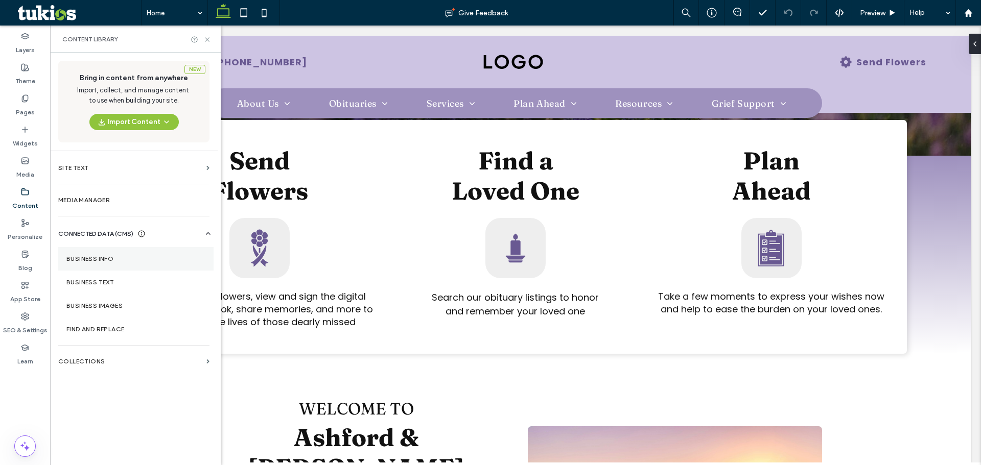
click at [126, 258] on label "Business Info" at bounding box center [135, 258] width 139 height 7
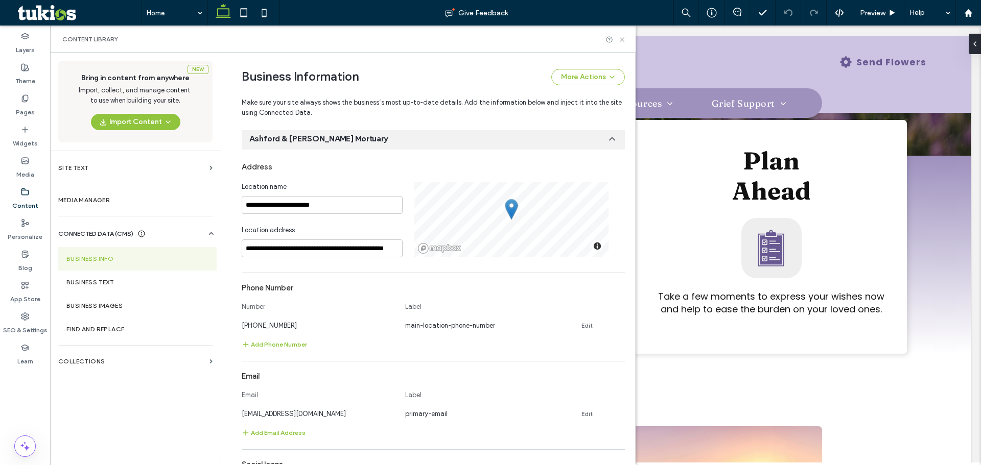
scroll to position [3, 0]
